Goal: Entertainment & Leisure: Consume media (video, audio)

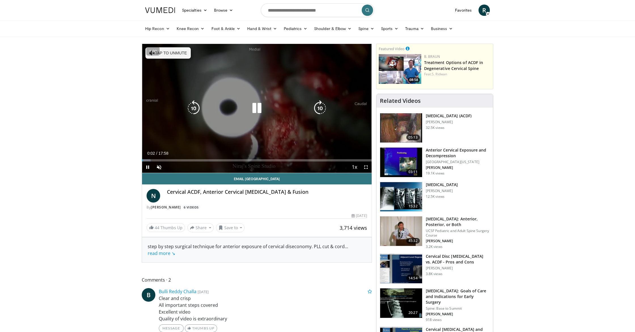
click at [194, 72] on div "10 seconds Tap to unmute" at bounding box center [257, 108] width 230 height 129
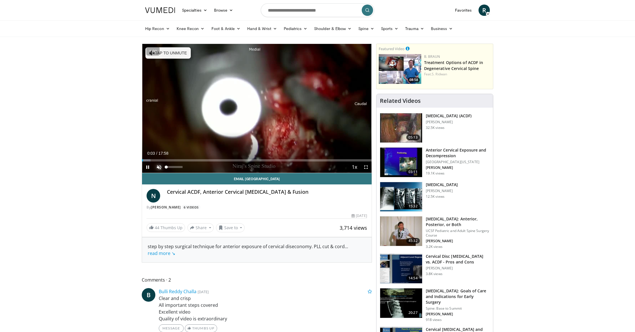
click at [160, 165] on span "Video Player" at bounding box center [158, 167] width 11 height 11
click at [366, 168] on span "Video Player" at bounding box center [366, 167] width 11 height 11
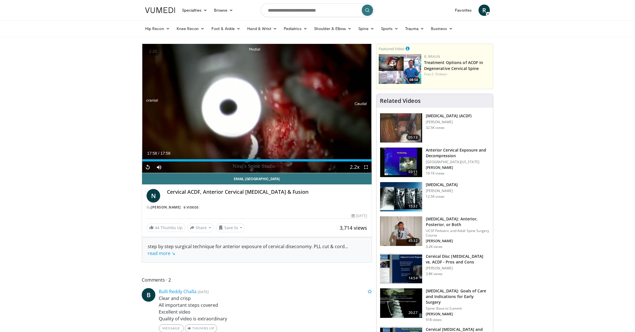
click at [413, 124] on img at bounding box center [401, 128] width 42 height 30
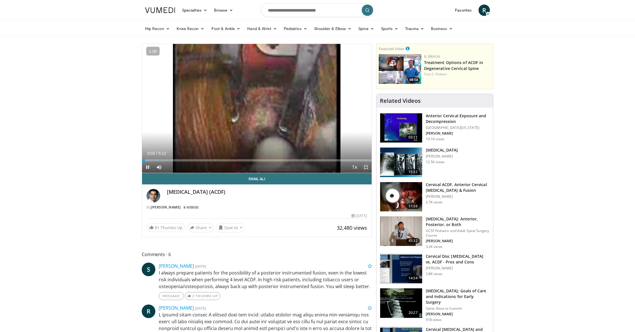
click at [369, 167] on span "Video Player" at bounding box center [366, 167] width 11 height 11
